Goal: Task Accomplishment & Management: Complete application form

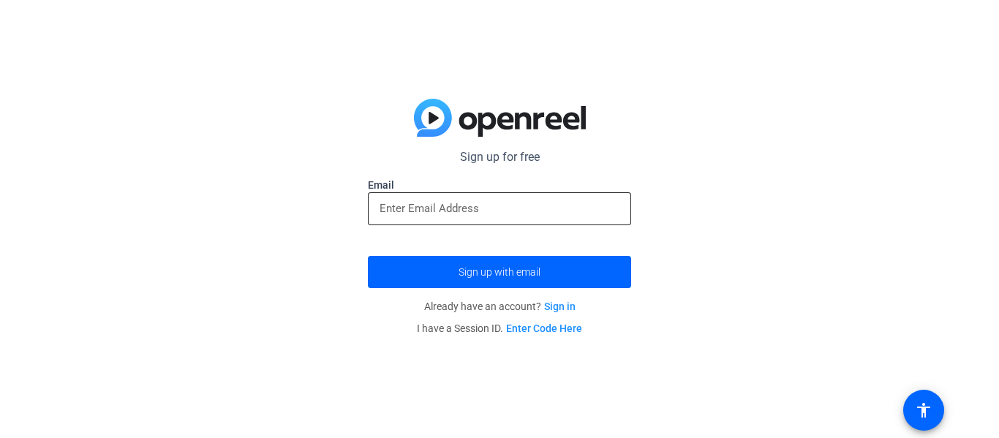
click at [476, 217] on input "email" at bounding box center [500, 209] width 240 height 18
click at [552, 305] on link "Sign in" at bounding box center [559, 307] width 31 height 12
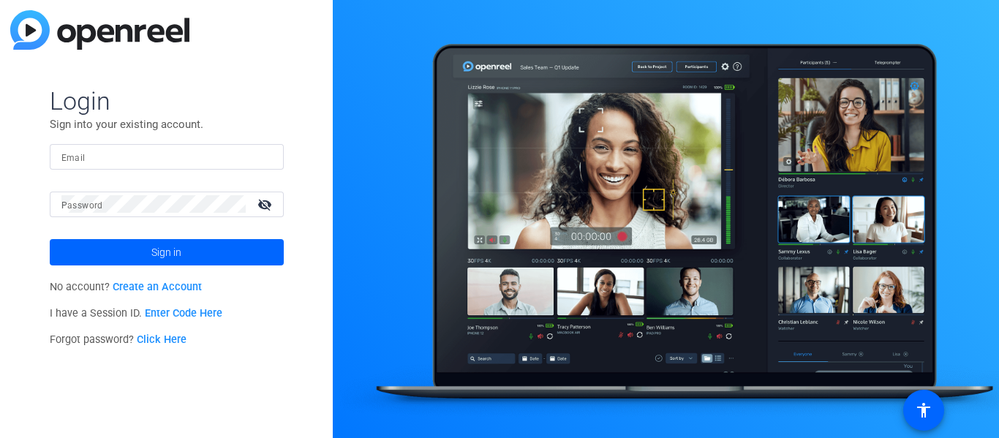
click at [181, 168] on div at bounding box center [166, 157] width 211 height 26
click at [176, 291] on link "Create an Account" at bounding box center [157, 287] width 89 height 12
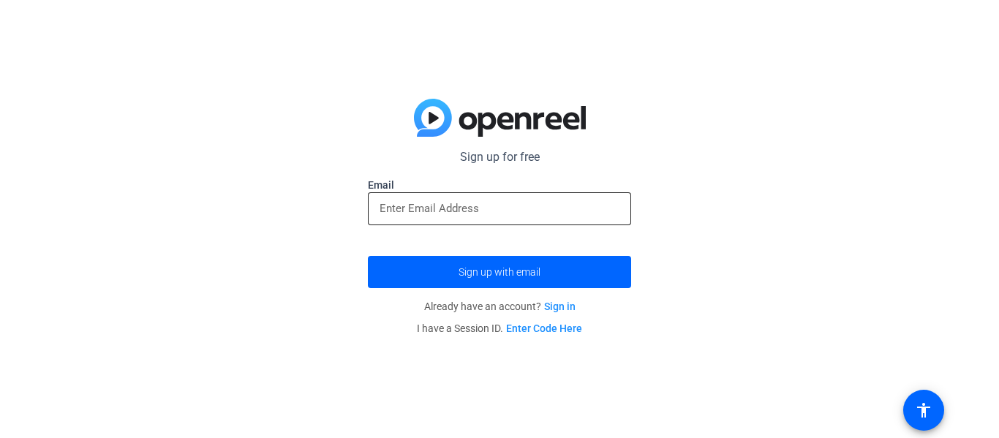
click at [438, 213] on input "email" at bounding box center [500, 209] width 240 height 18
